Goal: Task Accomplishment & Management: Manage account settings

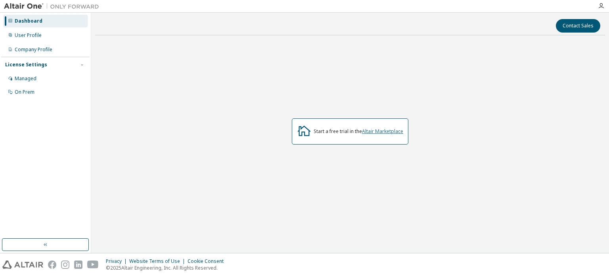
click at [377, 130] on link "Altair Marketplace" at bounding box center [382, 131] width 41 height 7
click at [31, 39] on div "User Profile" at bounding box center [45, 35] width 85 height 13
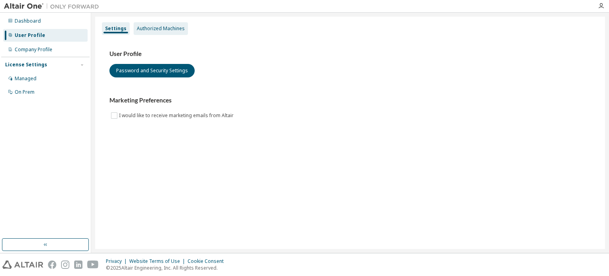
click at [144, 31] on div "Authorized Machines" at bounding box center [161, 28] width 48 height 6
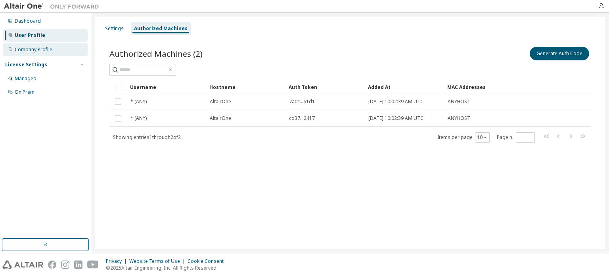
click at [54, 52] on div "Company Profile" at bounding box center [45, 49] width 85 height 13
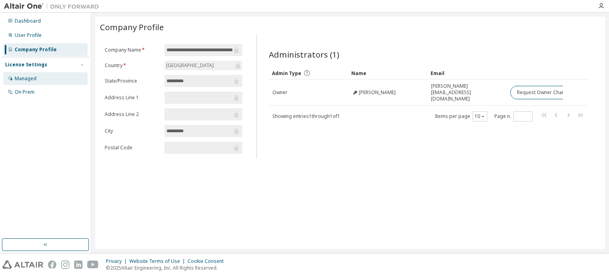
click at [32, 79] on div "Managed" at bounding box center [26, 78] width 22 height 6
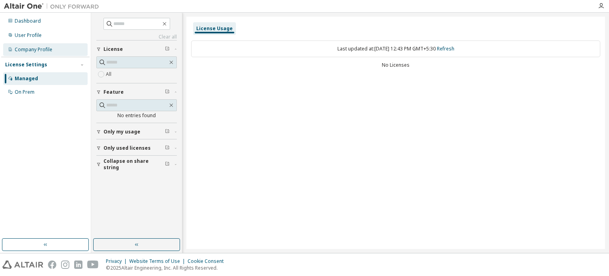
click at [38, 44] on div "Company Profile" at bounding box center [45, 49] width 85 height 13
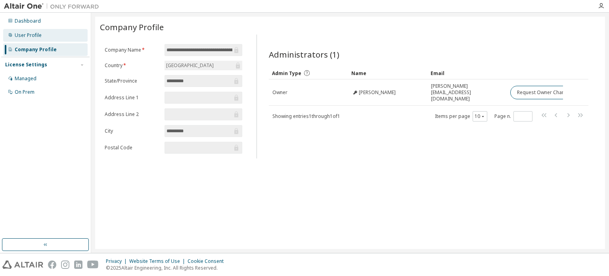
click at [43, 36] on div "User Profile" at bounding box center [45, 35] width 85 height 13
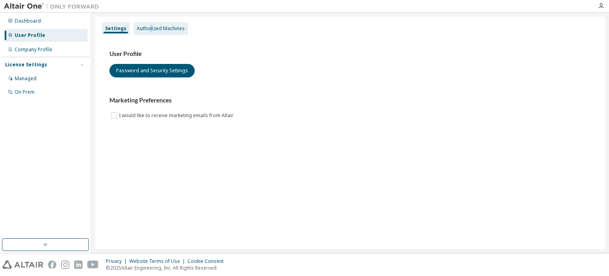
click at [150, 27] on div "Authorized Machines" at bounding box center [161, 28] width 48 height 6
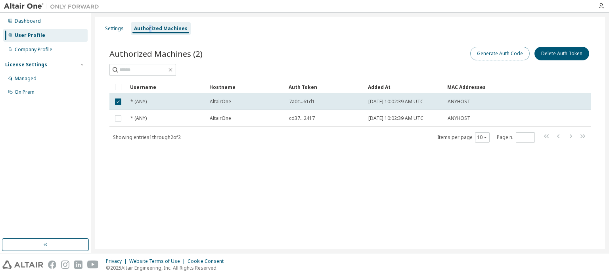
click at [492, 53] on button "Generate Auth Code" at bounding box center [501, 53] width 60 height 13
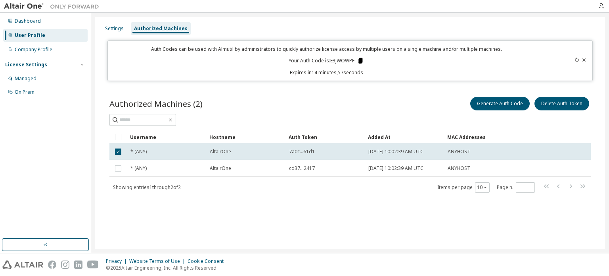
click at [360, 60] on icon at bounding box center [361, 61] width 4 height 6
click at [328, 92] on div "Authorized Machines (2) Generate Auth Code Delete Auth Token Clear Load Save Sa…" at bounding box center [350, 150] width 501 height 128
click at [359, 59] on icon at bounding box center [361, 61] width 4 height 6
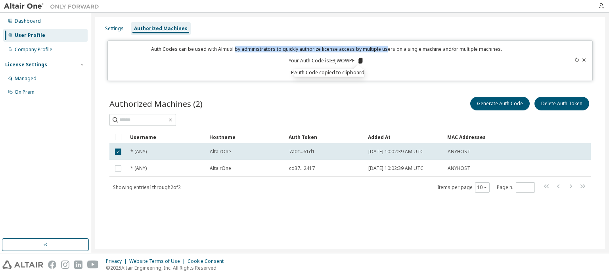
drag, startPoint x: 238, startPoint y: 48, endPoint x: 390, endPoint y: 49, distance: 152.3
click at [388, 49] on p "Auth Codes can be used with Almutil by administrators to quickly authorize lice…" at bounding box center [327, 49] width 428 height 7
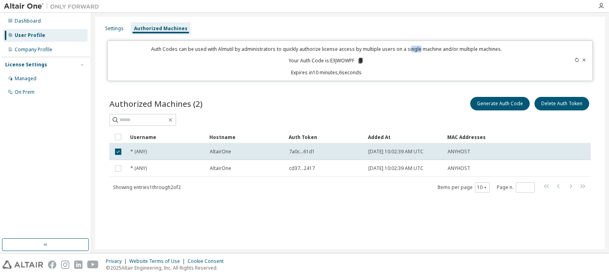
drag, startPoint x: 413, startPoint y: 49, endPoint x: 423, endPoint y: 49, distance: 9.5
click at [419, 49] on p "Auth Codes can be used with Almutil by administrators to quickly authorize lice…" at bounding box center [327, 49] width 428 height 7
click at [428, 64] on div "Auth Codes can be used with Almutil by administrators to quickly authorize lice…" at bounding box center [327, 61] width 428 height 30
click at [585, 60] on icon at bounding box center [584, 60] width 5 height 5
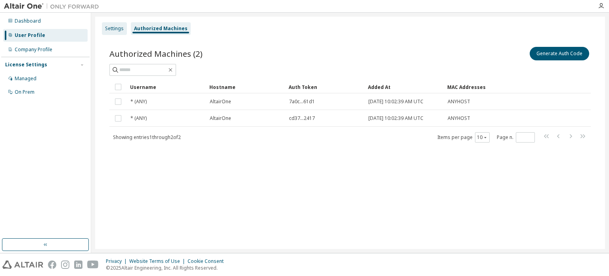
click at [109, 29] on div "Settings" at bounding box center [114, 28] width 19 height 6
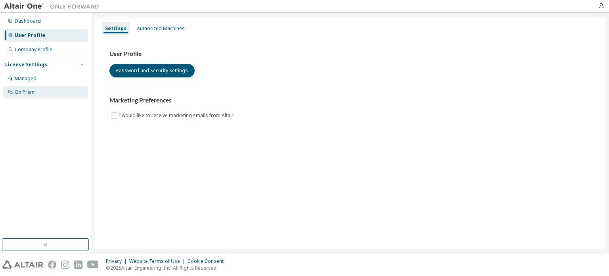
click at [37, 91] on div "On Prem" at bounding box center [45, 92] width 85 height 13
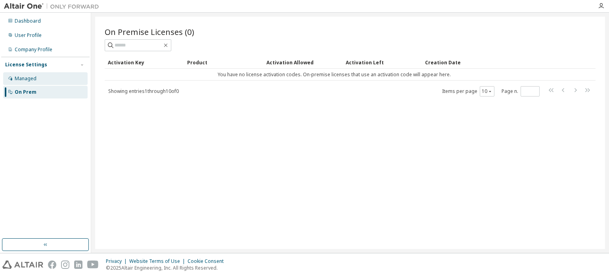
click at [43, 79] on div "Managed" at bounding box center [45, 78] width 85 height 13
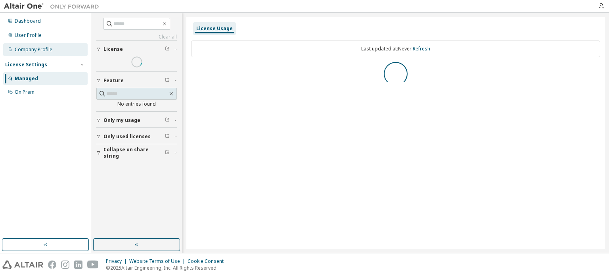
click at [46, 46] on div "Company Profile" at bounding box center [34, 49] width 38 height 6
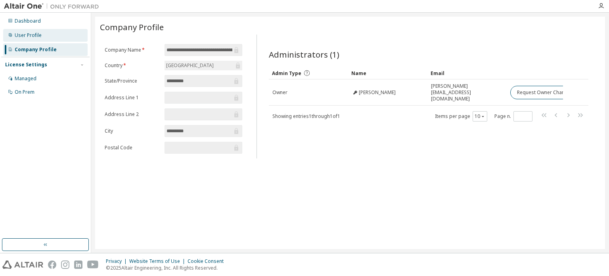
click at [43, 35] on div "User Profile" at bounding box center [45, 35] width 85 height 13
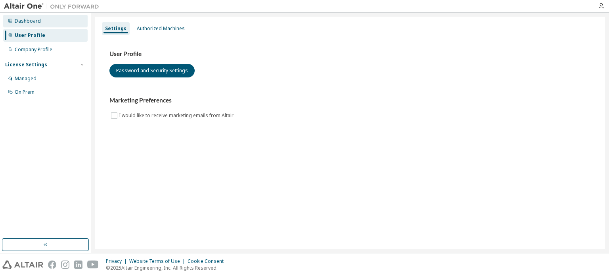
click at [44, 25] on div "Dashboard" at bounding box center [45, 21] width 85 height 13
